Goal: Task Accomplishment & Management: Use online tool/utility

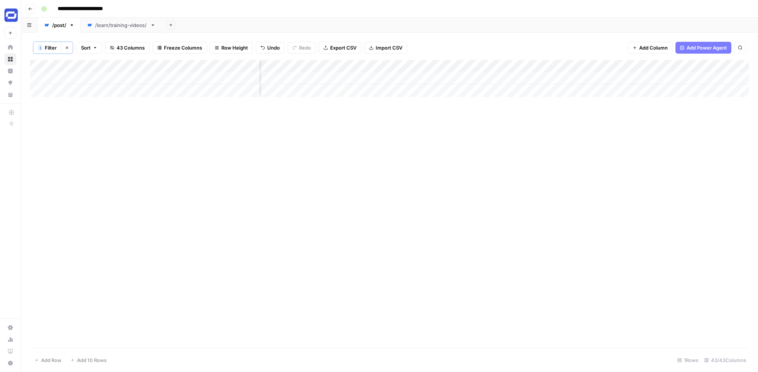
scroll to position [0, 2261]
click at [536, 77] on div "Add Column" at bounding box center [389, 78] width 719 height 37
click at [433, 77] on div "Add Column" at bounding box center [389, 78] width 719 height 37
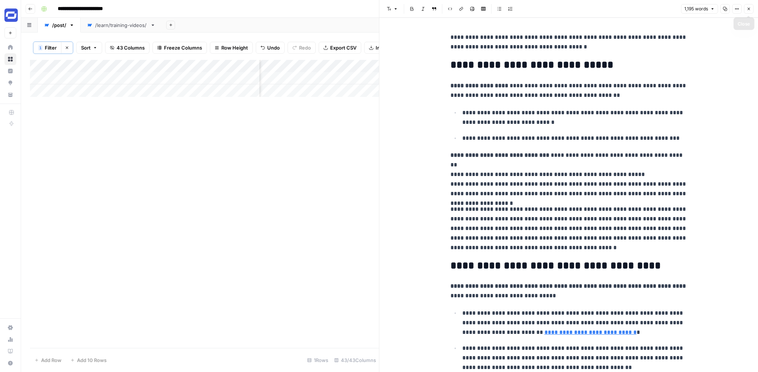
click at [744, 9] on button "Close" at bounding box center [749, 9] width 10 height 10
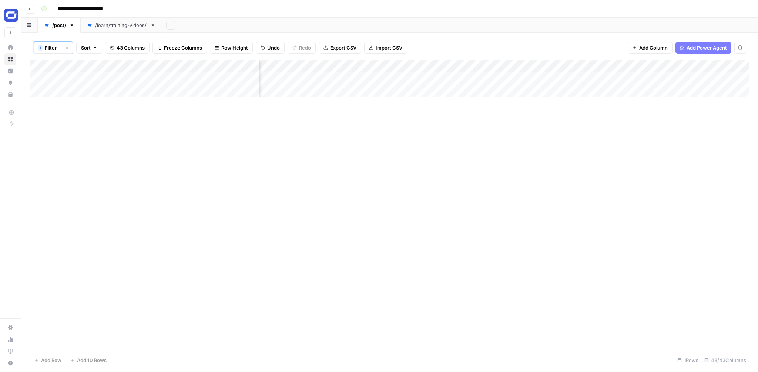
click at [484, 78] on div "Add Column" at bounding box center [389, 78] width 719 height 37
click at [590, 78] on div "Add Column" at bounding box center [389, 78] width 719 height 37
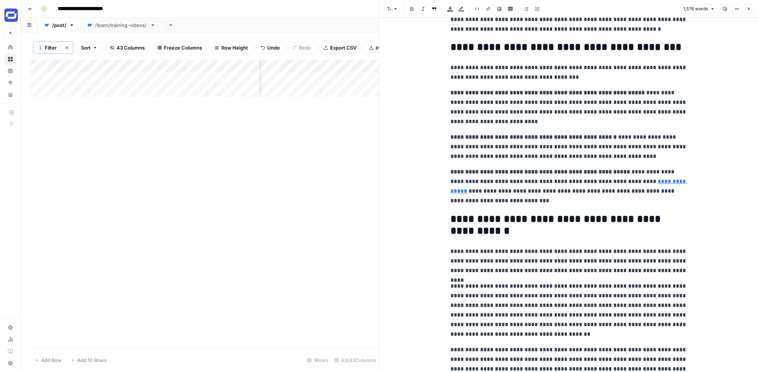
scroll to position [1047, 0]
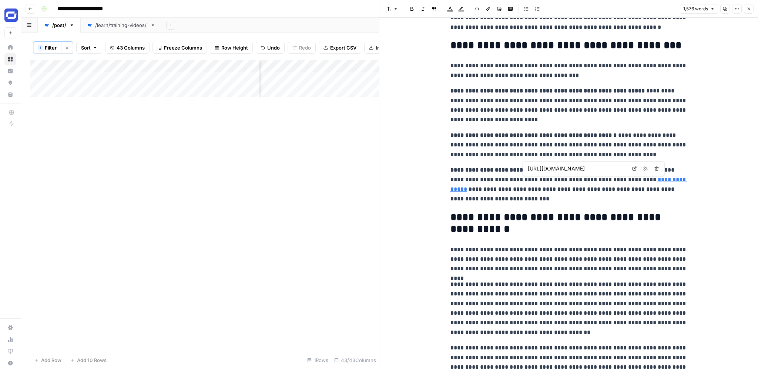
click at [634, 168] on icon at bounding box center [634, 168] width 4 height 4
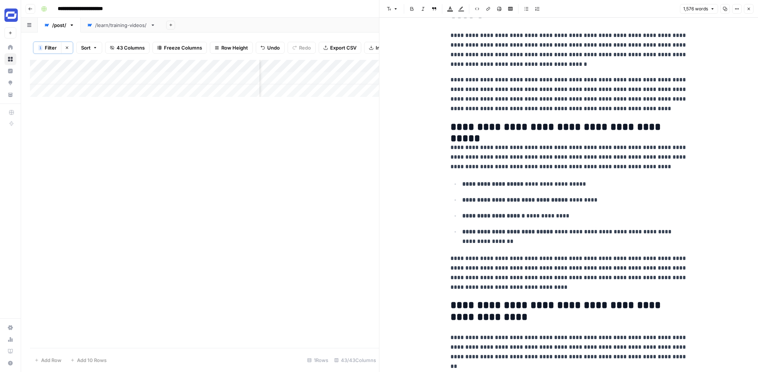
scroll to position [0, 0]
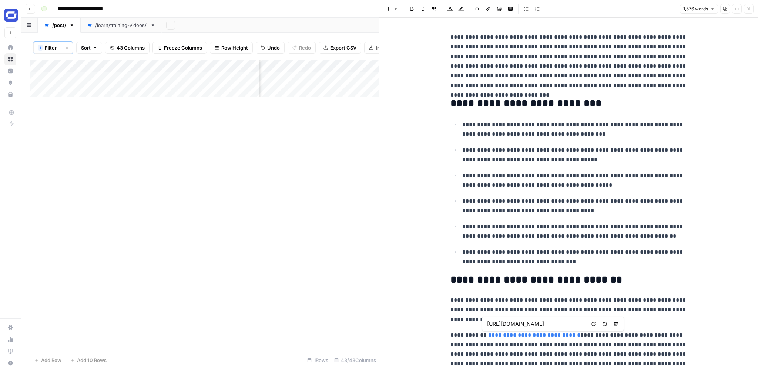
click at [592, 325] on icon at bounding box center [593, 324] width 4 height 4
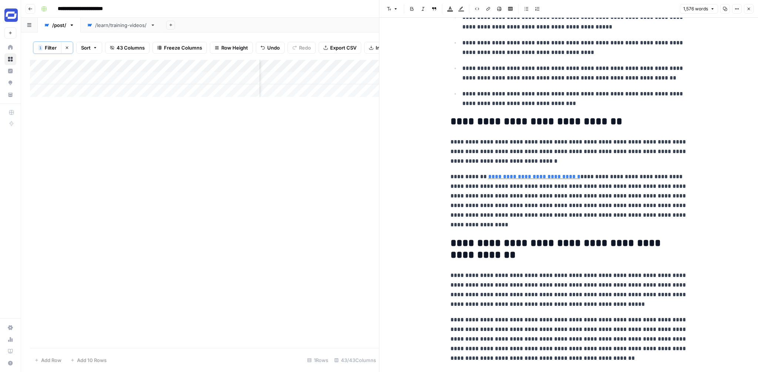
scroll to position [159, 0]
click at [540, 164] on input "https://trainingmag.com/2024-training-industry-report/" at bounding box center [536, 165] width 98 height 7
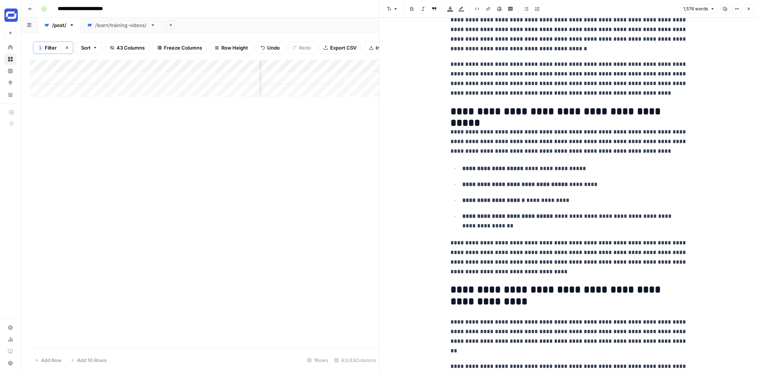
scroll to position [0, 0]
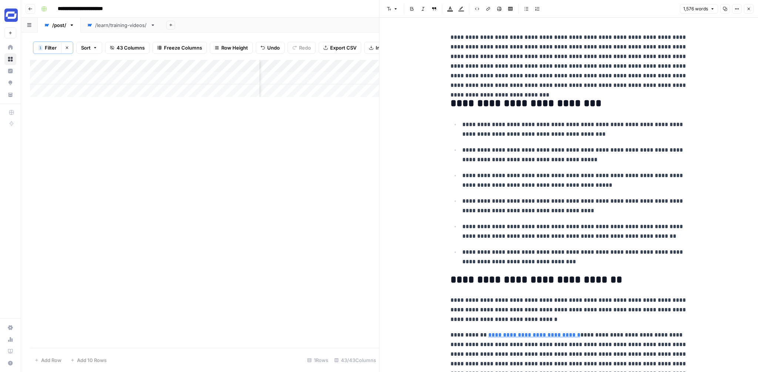
click at [686, 160] on p "**********" at bounding box center [574, 154] width 225 height 19
click at [750, 11] on button "Close" at bounding box center [749, 9] width 10 height 10
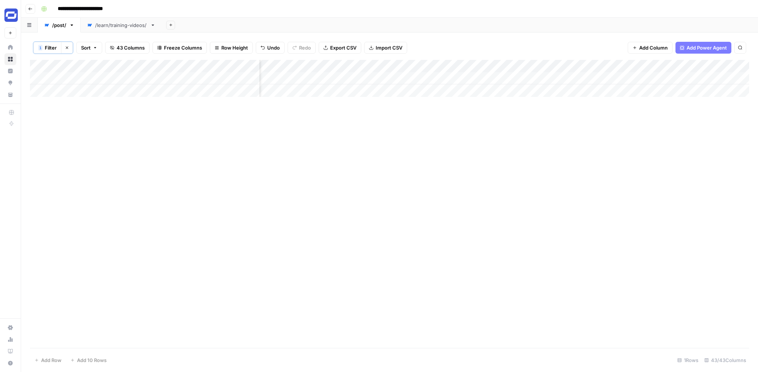
scroll to position [0, 2324]
click at [509, 78] on div "Add Column" at bounding box center [389, 78] width 719 height 37
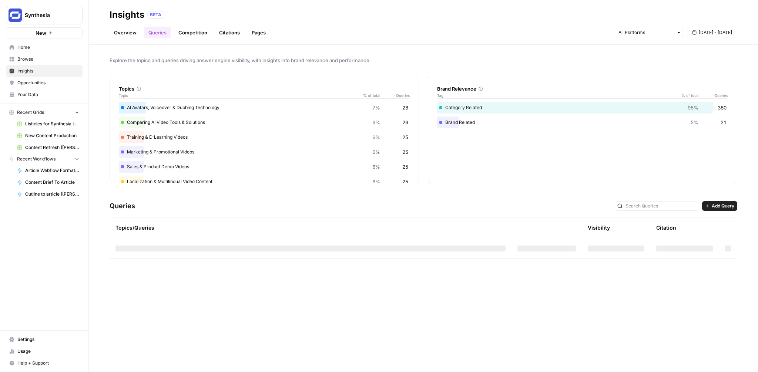
scroll to position [413, 0]
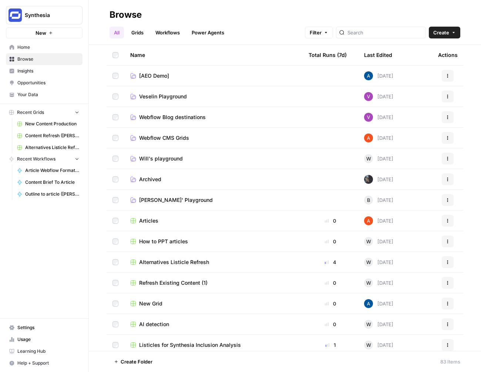
click at [28, 74] on span "Insights" at bounding box center [48, 71] width 62 height 7
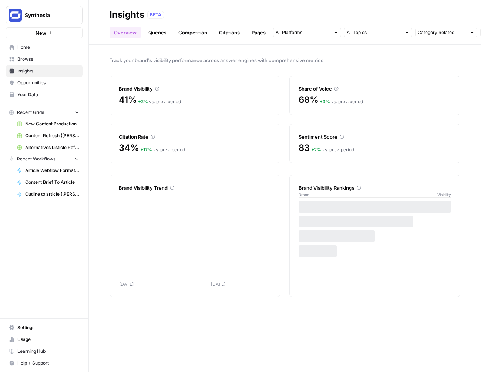
click at [157, 33] on link "Queries" at bounding box center [157, 33] width 27 height 12
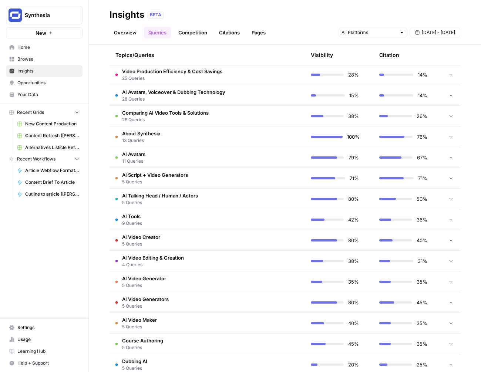
scroll to position [320, 0]
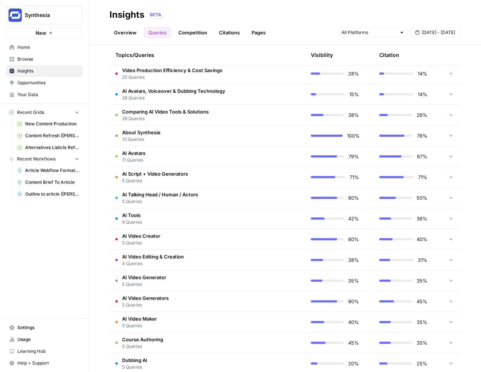
click at [146, 216] on td "AI Tools 9 Queries" at bounding box center [172, 218] width 125 height 20
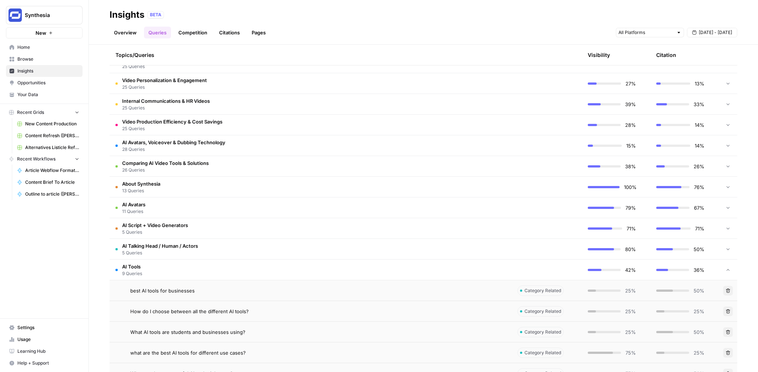
scroll to position [277, 0]
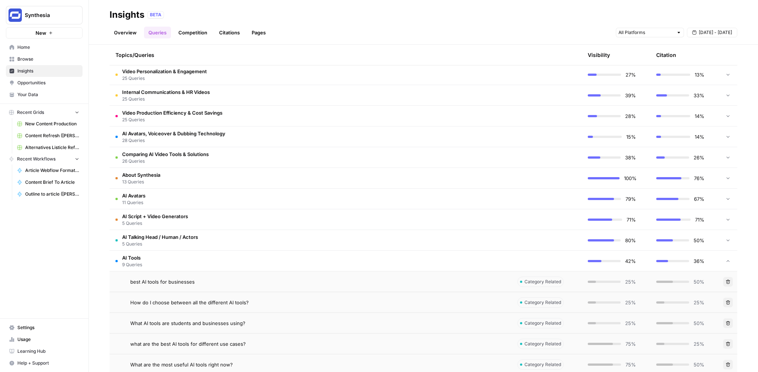
click at [141, 256] on span "AI Tools" at bounding box center [132, 257] width 20 height 7
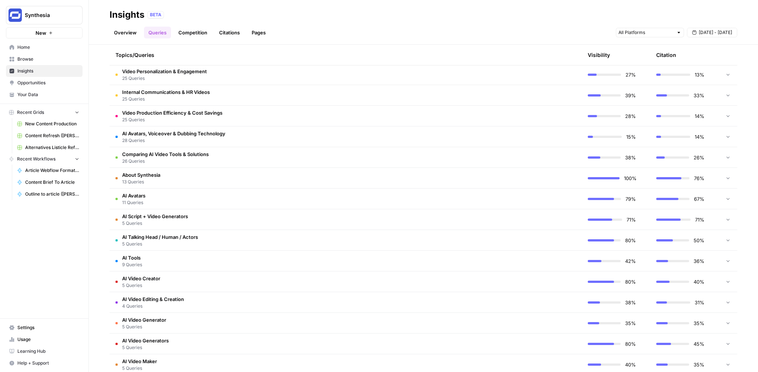
scroll to position [0, 0]
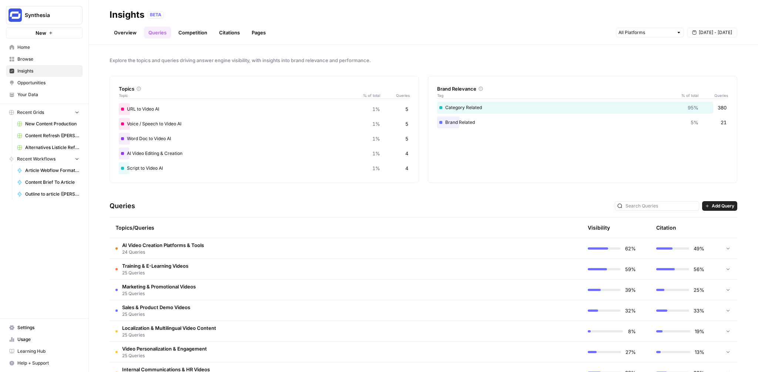
click at [189, 33] on link "Competition" at bounding box center [193, 33] width 38 height 12
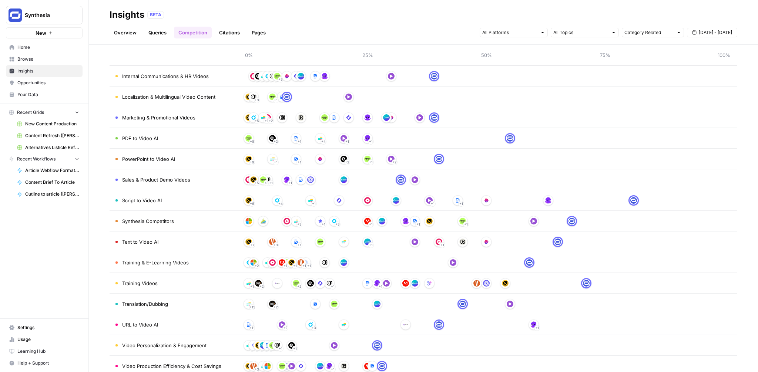
scroll to position [442, 0]
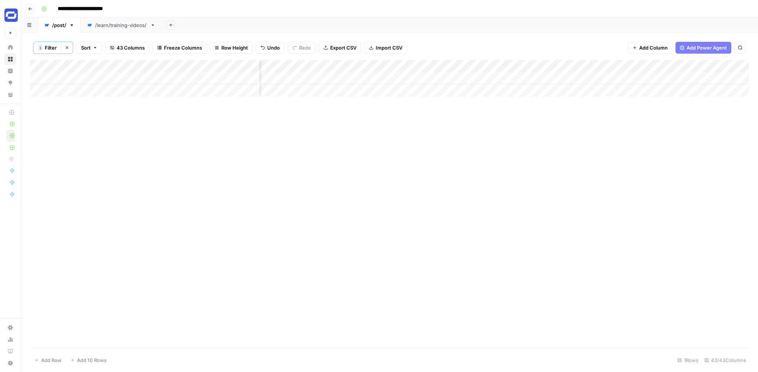
scroll to position [0, 2324]
